Goal: Connect with others: Connect with other users

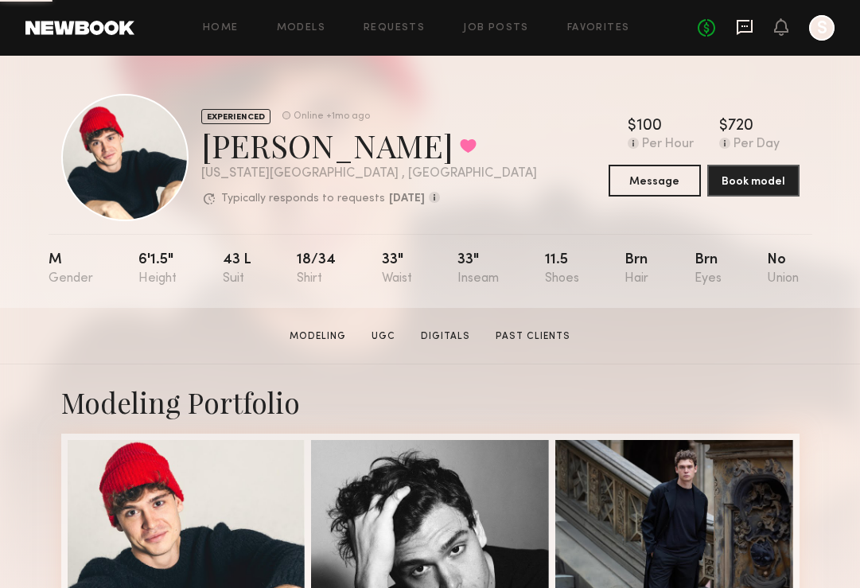
click at [745, 25] on icon at bounding box center [745, 26] width 6 height 2
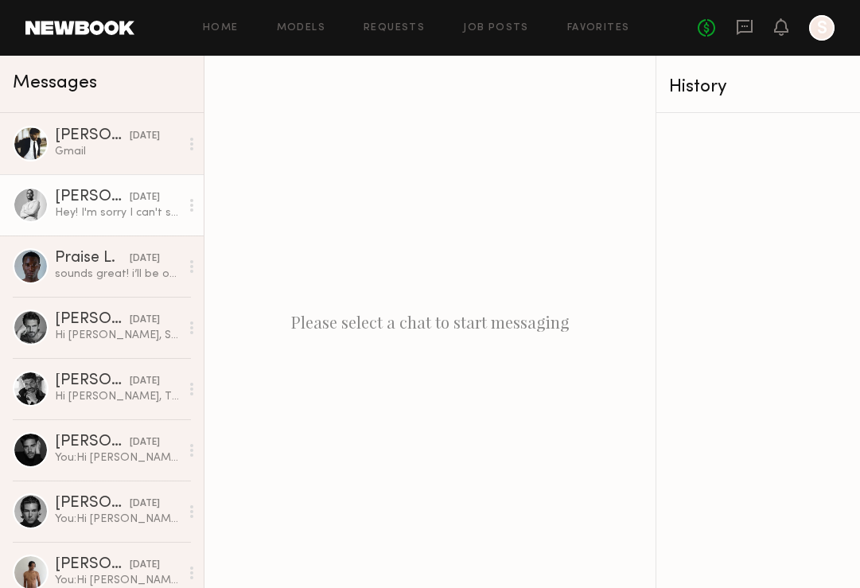
click at [88, 211] on div "Hey! I'm sorry I can't shoot that day but I can do the 18th-22nd early before w…" at bounding box center [117, 212] width 125 height 15
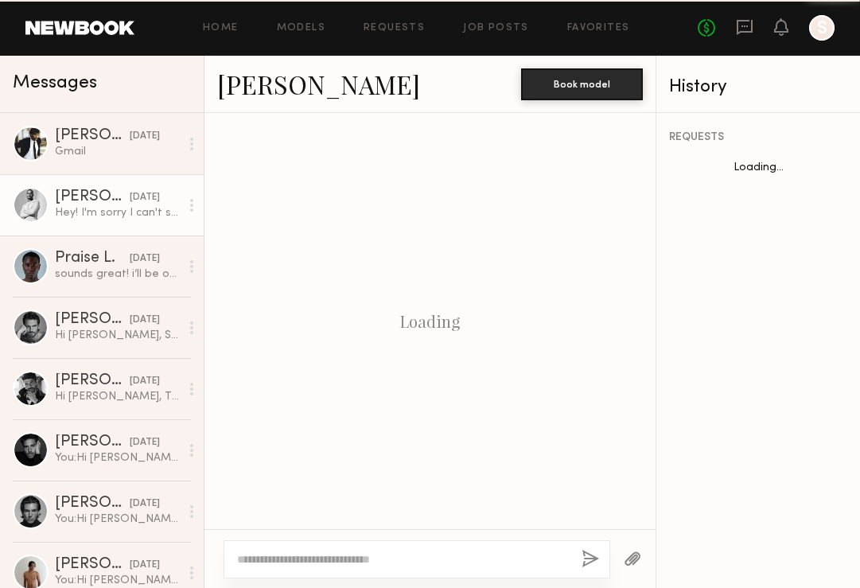
scroll to position [1490, 0]
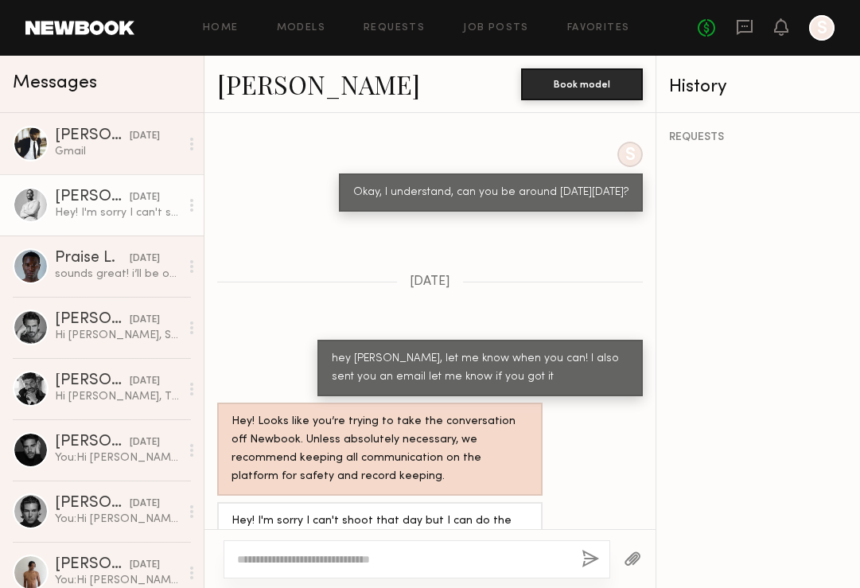
click at [38, 201] on div at bounding box center [31, 205] width 36 height 36
click at [334, 83] on link "Clint Brandon C." at bounding box center [318, 84] width 203 height 34
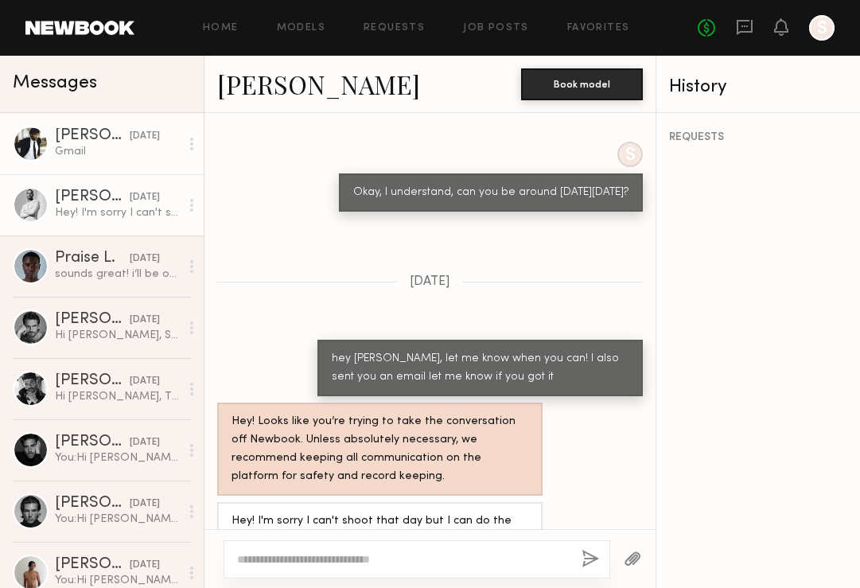
click at [84, 153] on div "Gmail" at bounding box center [117, 151] width 125 height 15
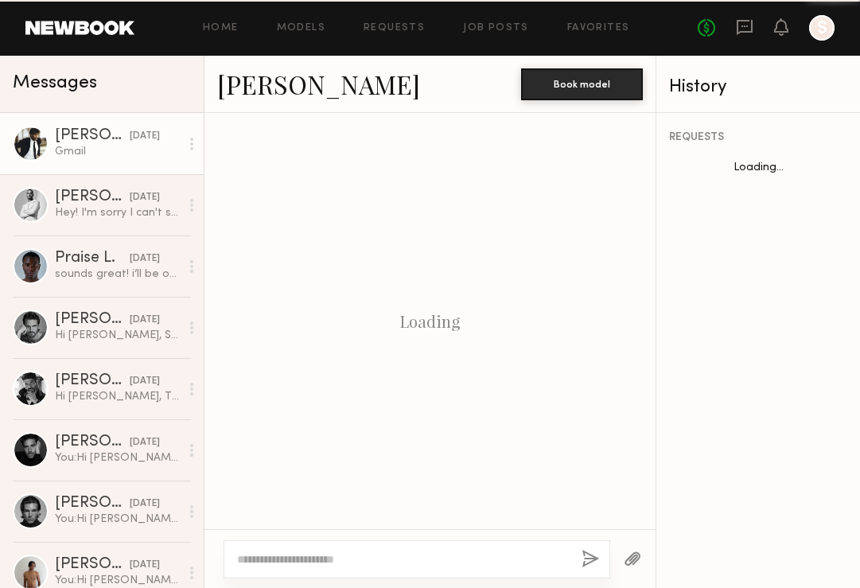
scroll to position [790, 0]
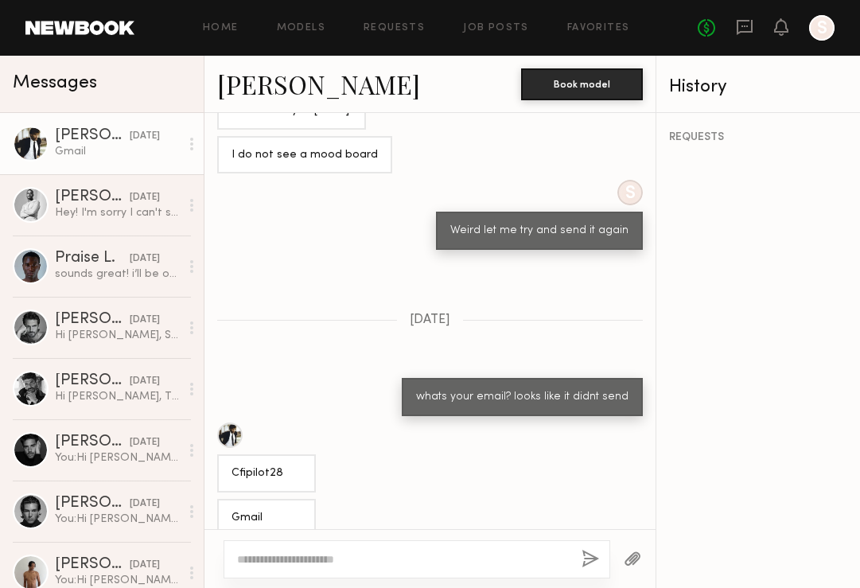
click at [268, 79] on link "Paul K." at bounding box center [318, 84] width 203 height 34
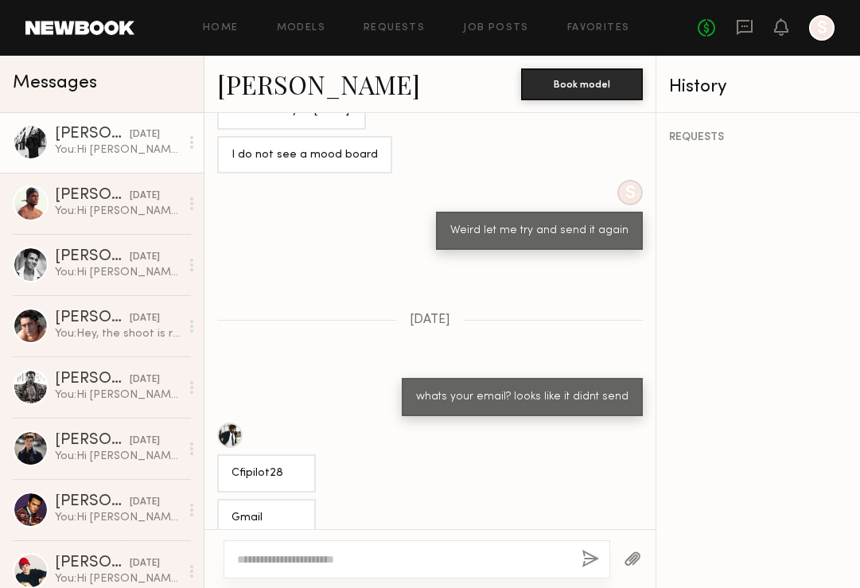
scroll to position [567, 0]
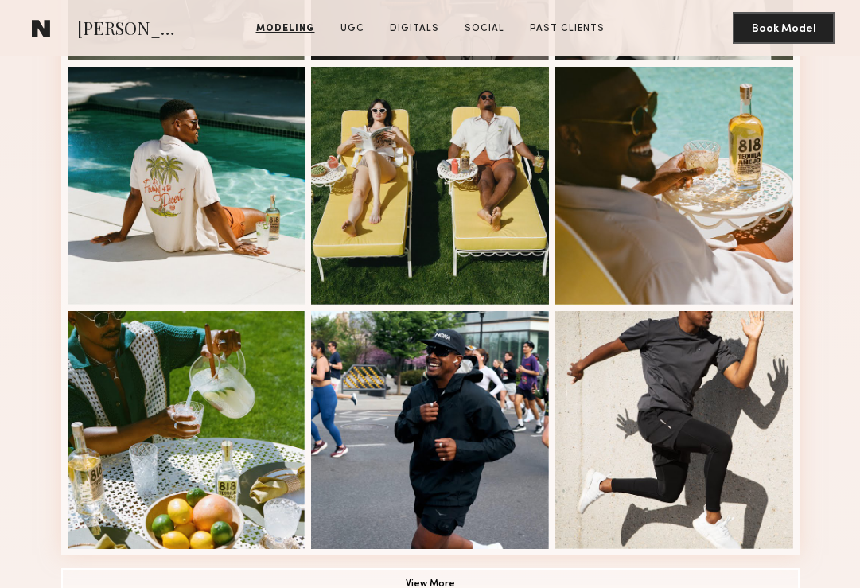
scroll to position [868, 0]
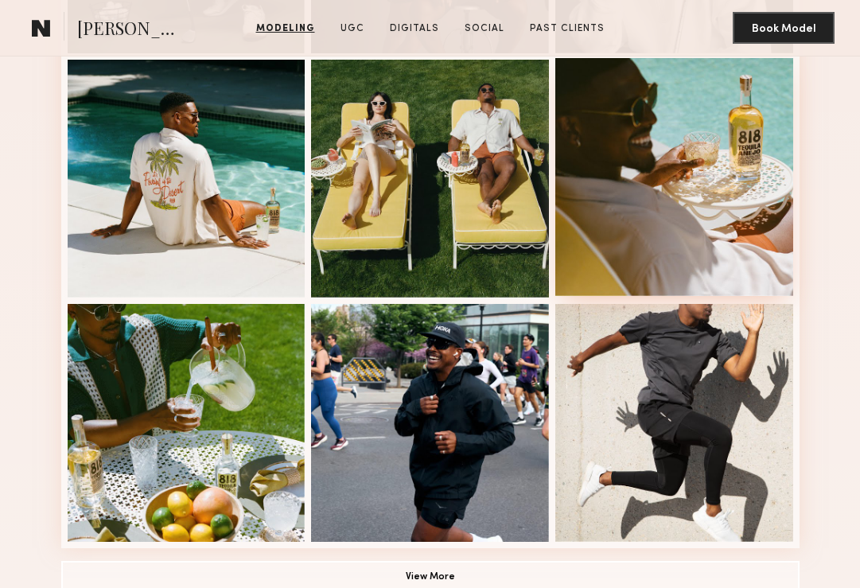
click at [622, 191] on div at bounding box center [674, 177] width 238 height 238
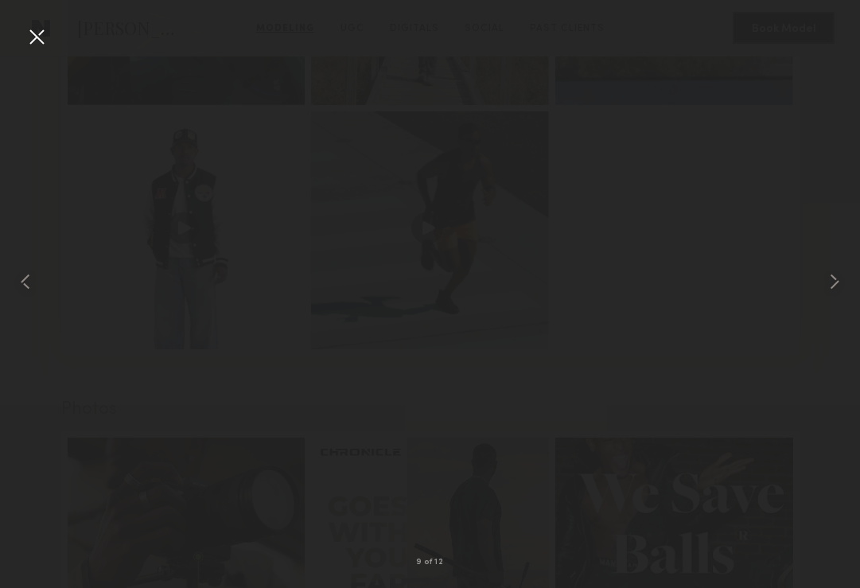
scroll to position [1846, 0]
click at [39, 43] on div at bounding box center [36, 36] width 25 height 25
